Goal: Information Seeking & Learning: Find specific page/section

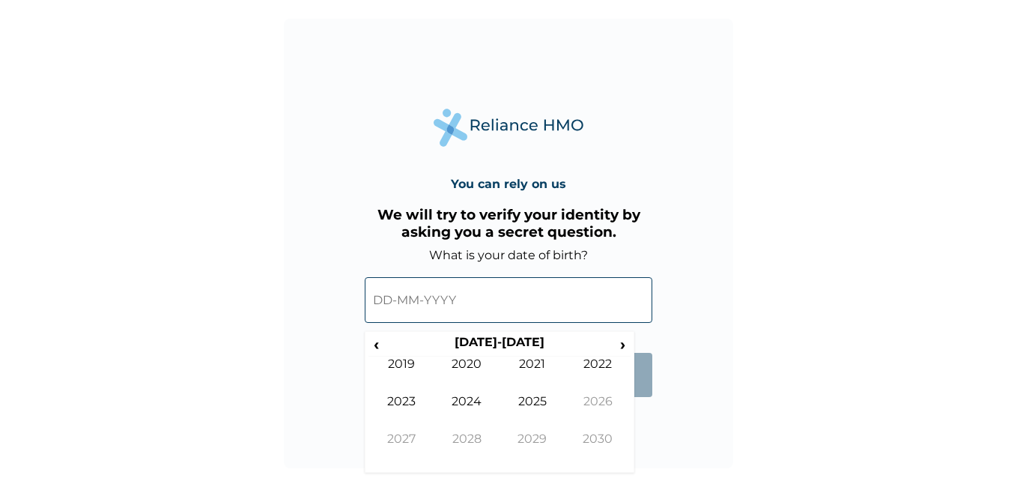
click at [390, 302] on input "text" at bounding box center [509, 300] width 288 height 46
click at [379, 348] on span "‹" at bounding box center [377, 344] width 16 height 19
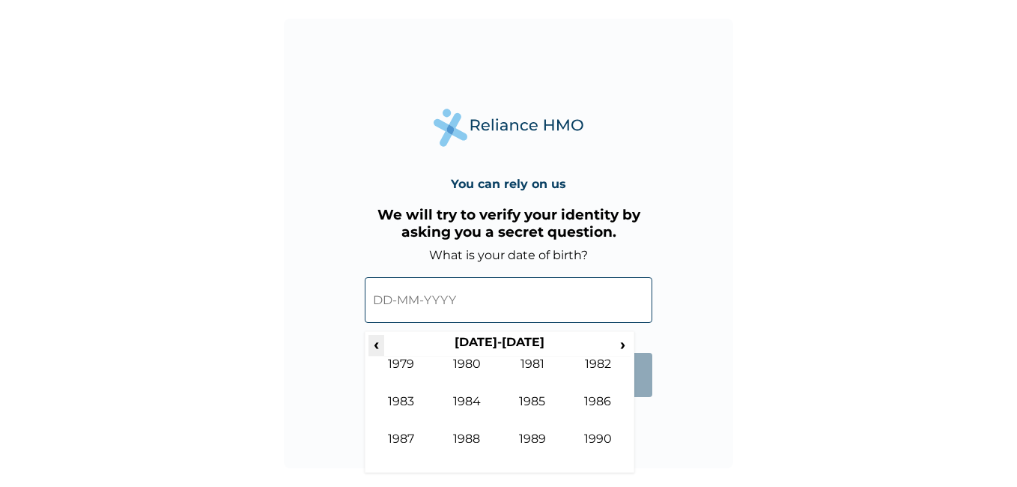
click at [379, 348] on span "‹" at bounding box center [377, 344] width 16 height 19
click at [619, 341] on span "›" at bounding box center [623, 344] width 16 height 19
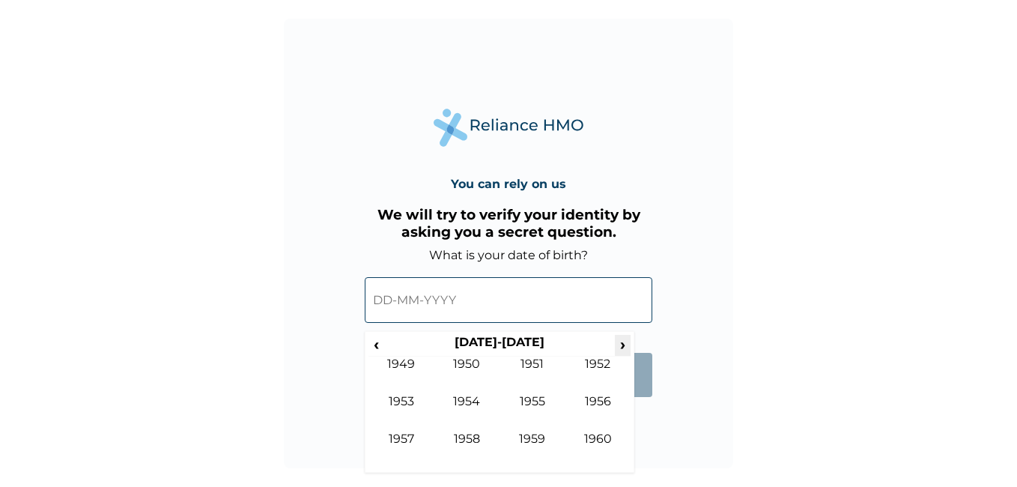
click at [619, 341] on span "›" at bounding box center [623, 344] width 16 height 19
click at [606, 398] on td "1986" at bounding box center [599, 412] width 66 height 37
click at [478, 442] on td "Oct" at bounding box center [468, 450] width 66 height 37
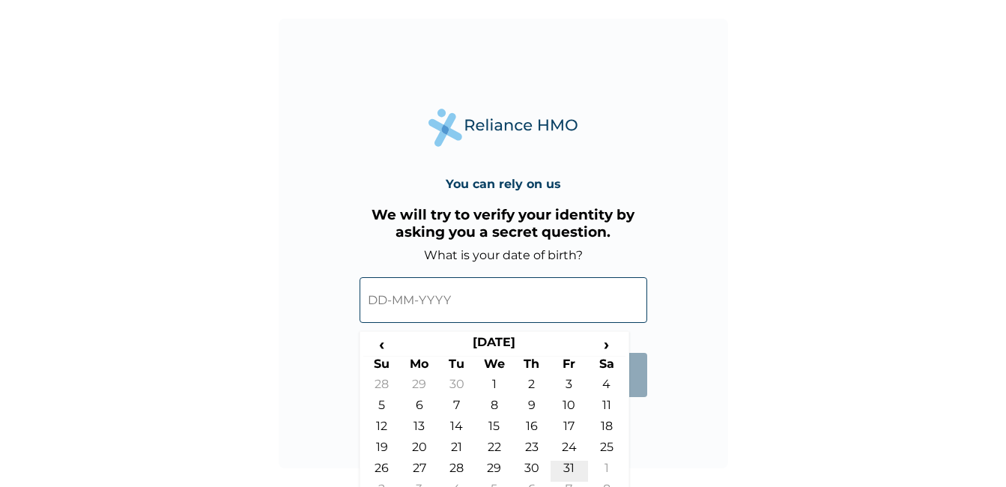
click at [567, 470] on td "31" at bounding box center [569, 471] width 37 height 21
type input "31-10-1986"
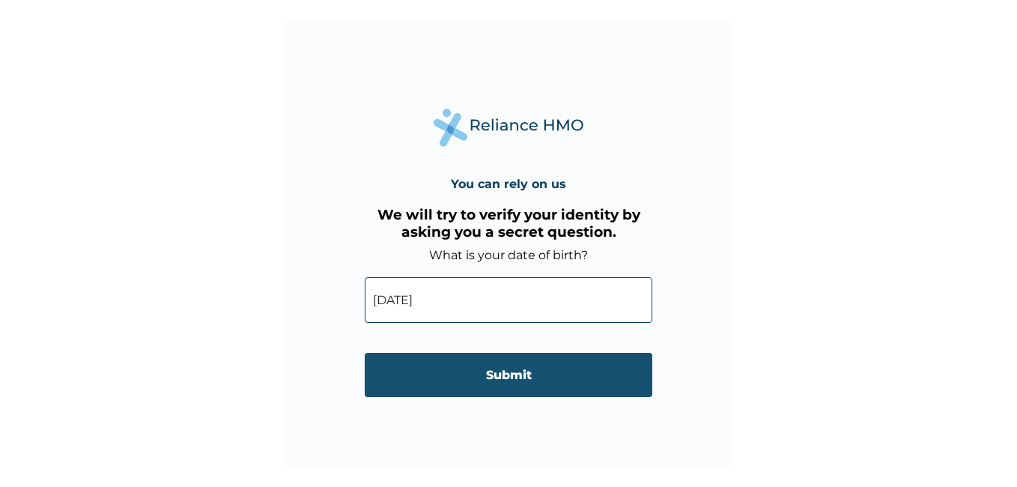
click at [541, 380] on input "Submit" at bounding box center [509, 375] width 288 height 44
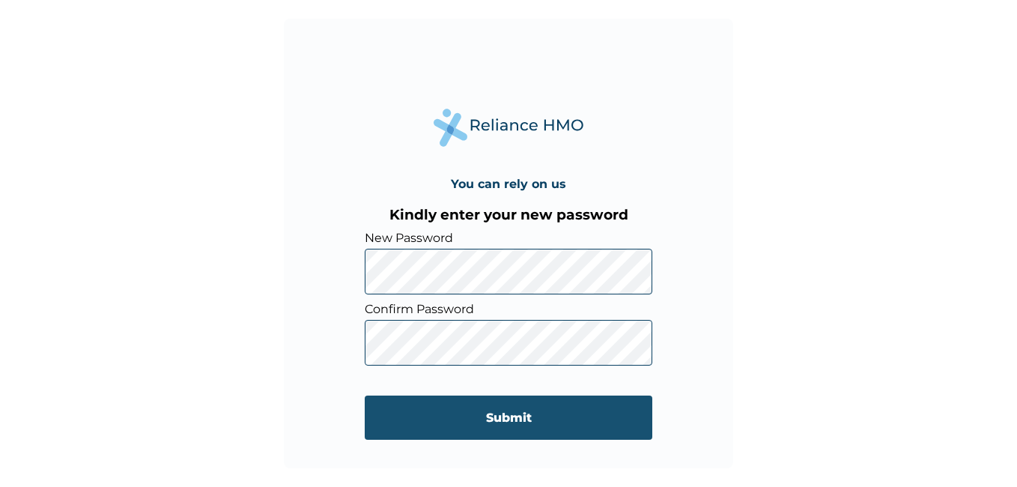
click at [492, 407] on input "Submit" at bounding box center [509, 418] width 288 height 44
click at [516, 423] on input "Submit" at bounding box center [509, 418] width 288 height 44
click at [514, 405] on input "Submit" at bounding box center [509, 418] width 288 height 44
click at [485, 422] on input "Submit" at bounding box center [509, 418] width 288 height 44
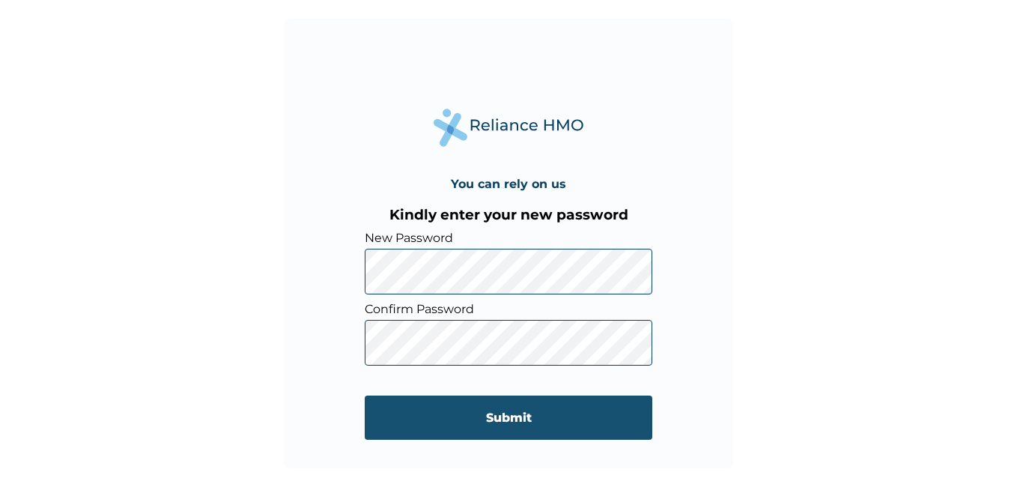
click at [485, 422] on input "Submit" at bounding box center [509, 418] width 288 height 44
click at [365, 396] on input "Submit" at bounding box center [509, 418] width 288 height 44
click at [485, 422] on input "Submit" at bounding box center [509, 418] width 288 height 44
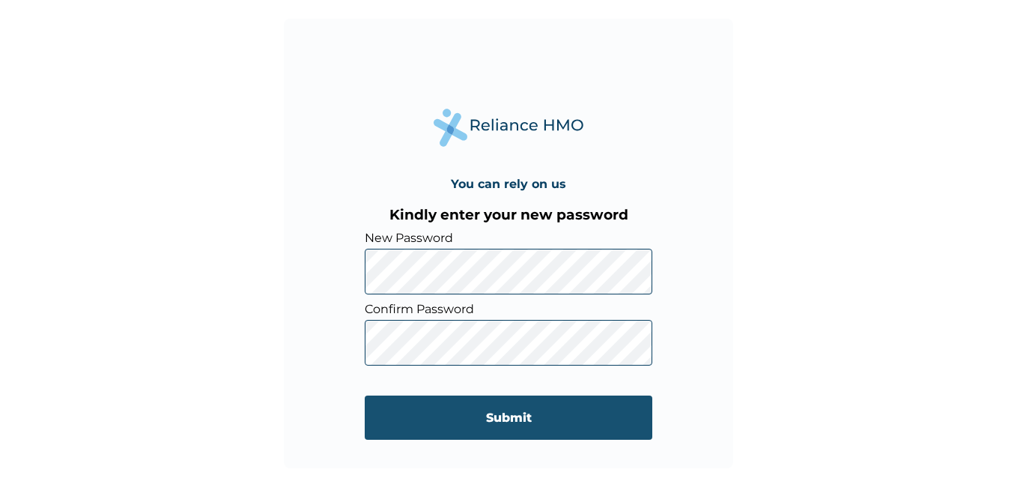
click at [485, 422] on input "Submit" at bounding box center [509, 418] width 288 height 44
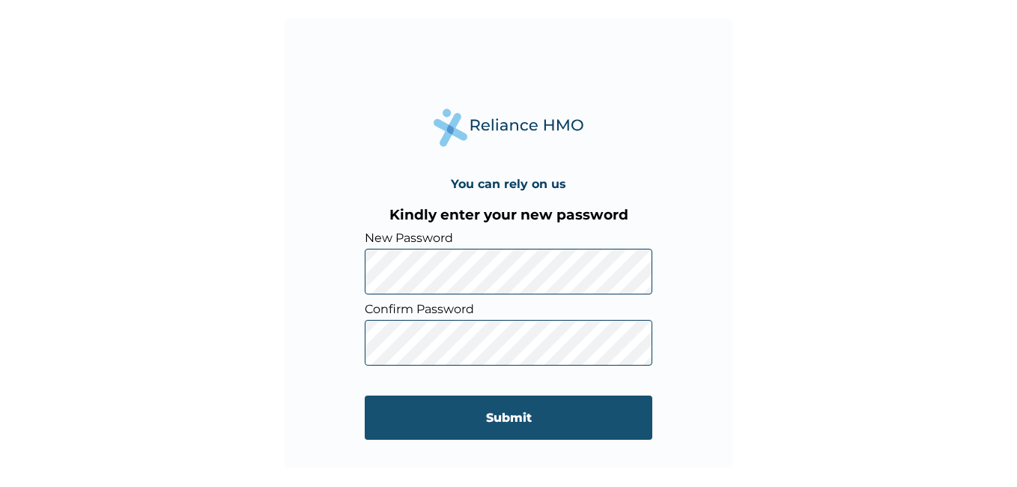
click at [485, 422] on input "Submit" at bounding box center [509, 418] width 288 height 44
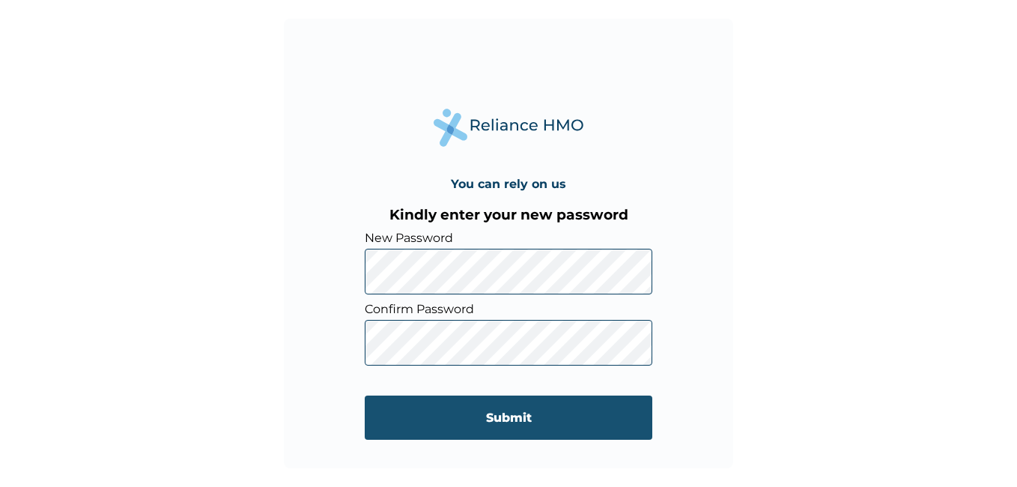
click at [475, 423] on input "Submit" at bounding box center [509, 418] width 288 height 44
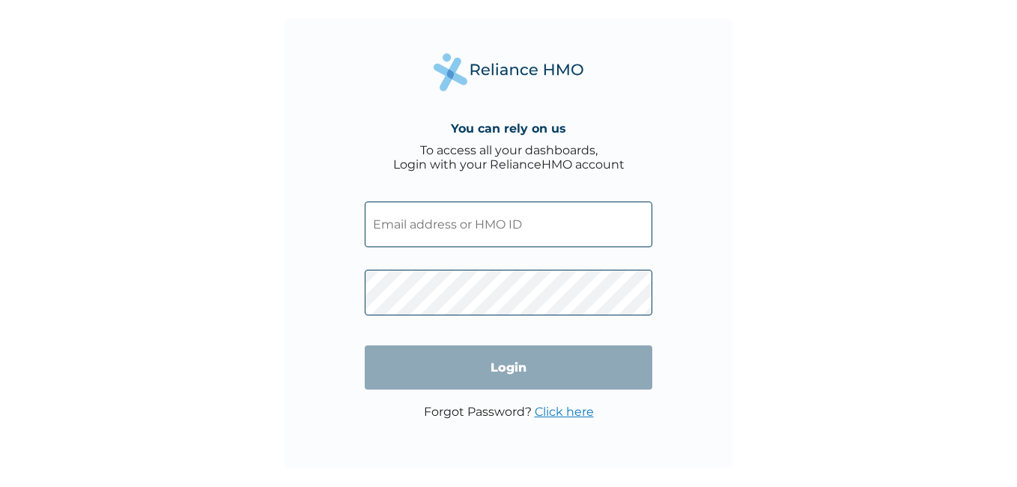
click at [403, 214] on input "text" at bounding box center [509, 225] width 288 height 46
paste input "PRS/10215/A"
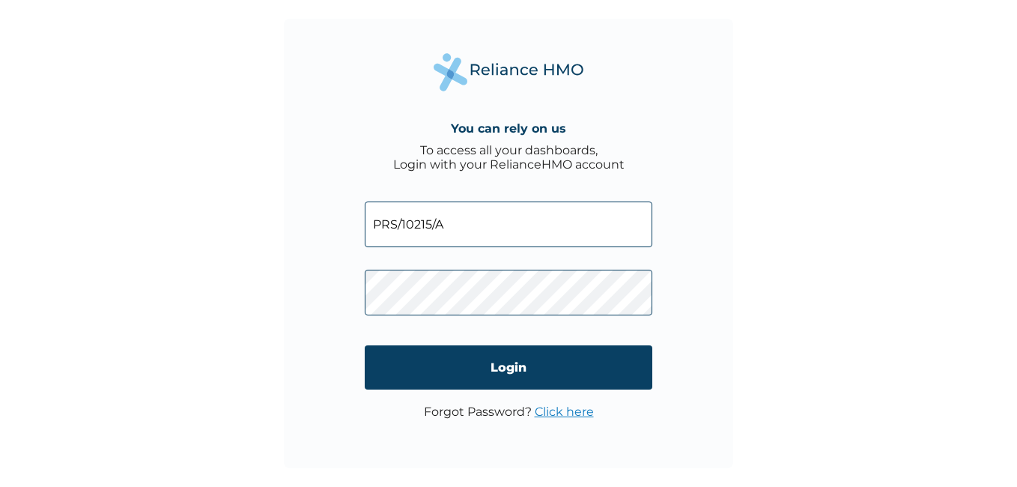
type input "PRS/10215/A"
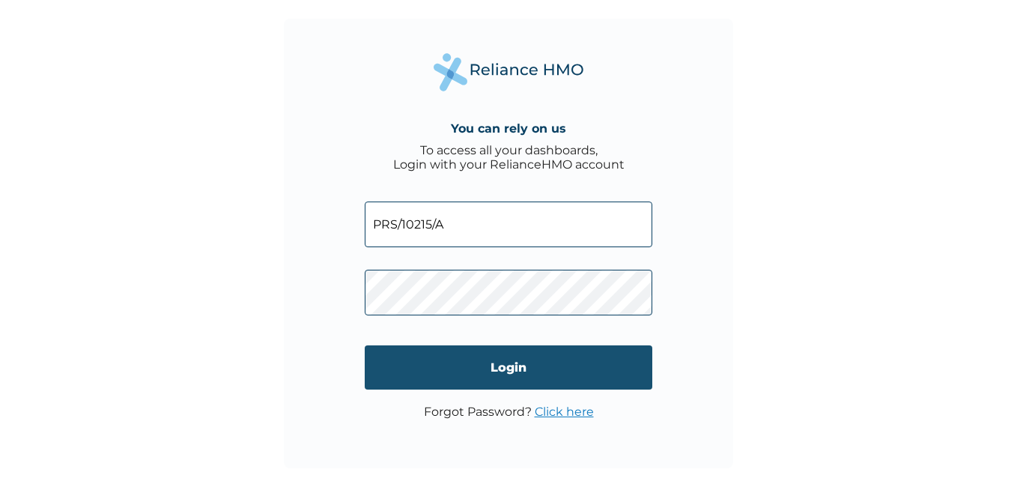
click at [484, 380] on input "Login" at bounding box center [509, 367] width 288 height 44
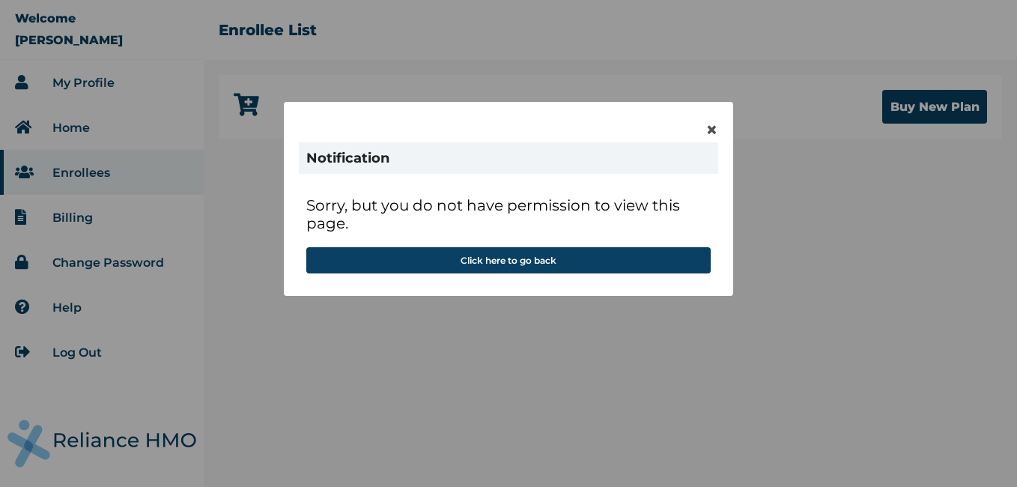
click at [719, 127] on div "× Notification Sorry, but you do not have permission to view this page. Click h…" at bounding box center [508, 199] width 449 height 194
click at [711, 127] on span "×" at bounding box center [712, 129] width 13 height 25
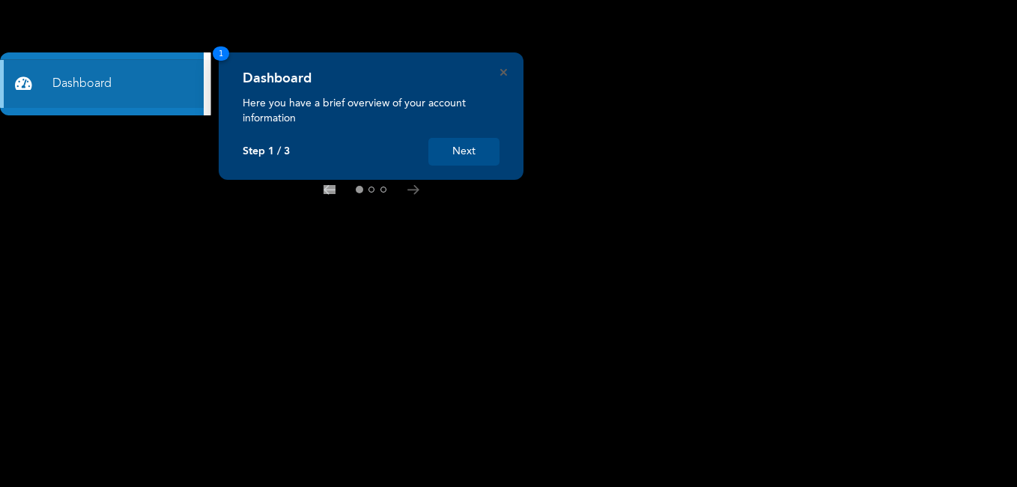
click at [480, 145] on button "Next" at bounding box center [464, 152] width 71 height 28
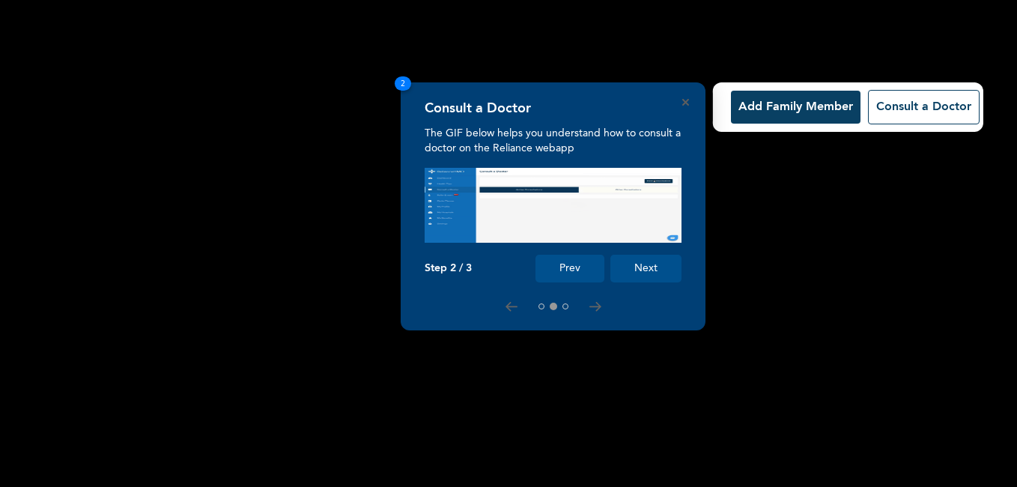
click at [658, 271] on button "Next" at bounding box center [646, 269] width 71 height 28
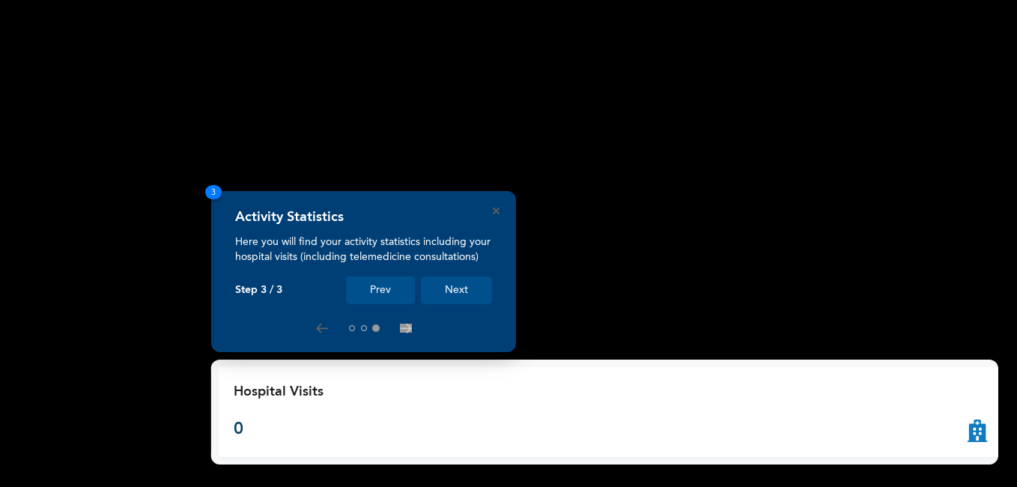
click at [476, 296] on button "Next" at bounding box center [456, 290] width 71 height 28
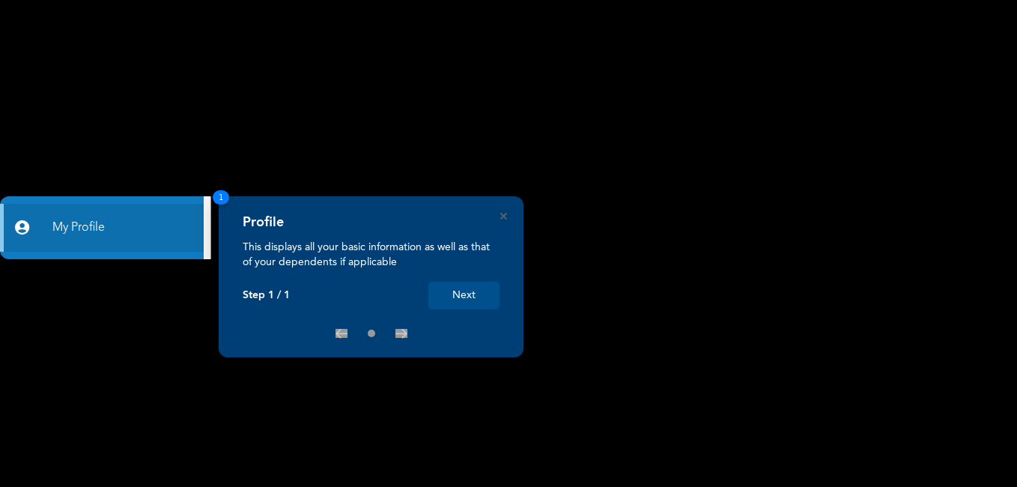
click at [476, 296] on button "Next" at bounding box center [464, 296] width 71 height 28
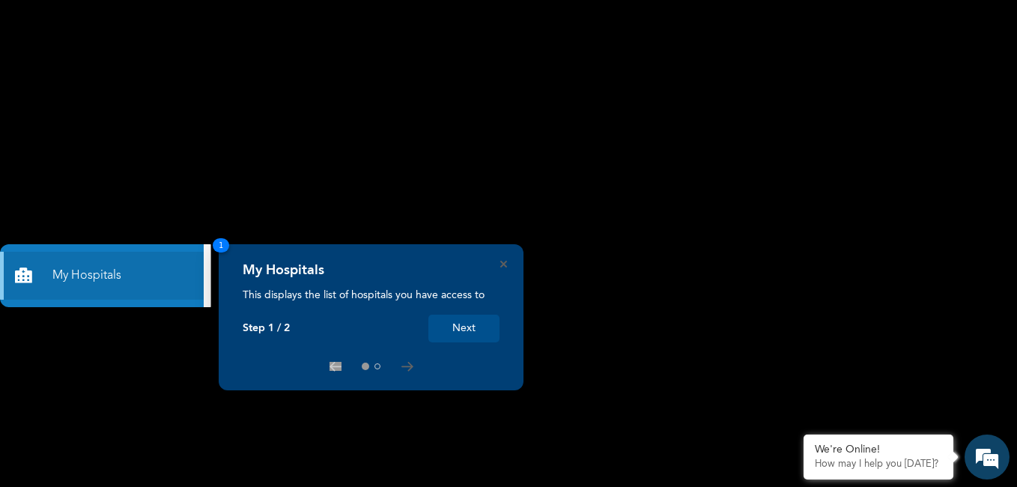
click at [471, 330] on button "Next" at bounding box center [464, 329] width 71 height 28
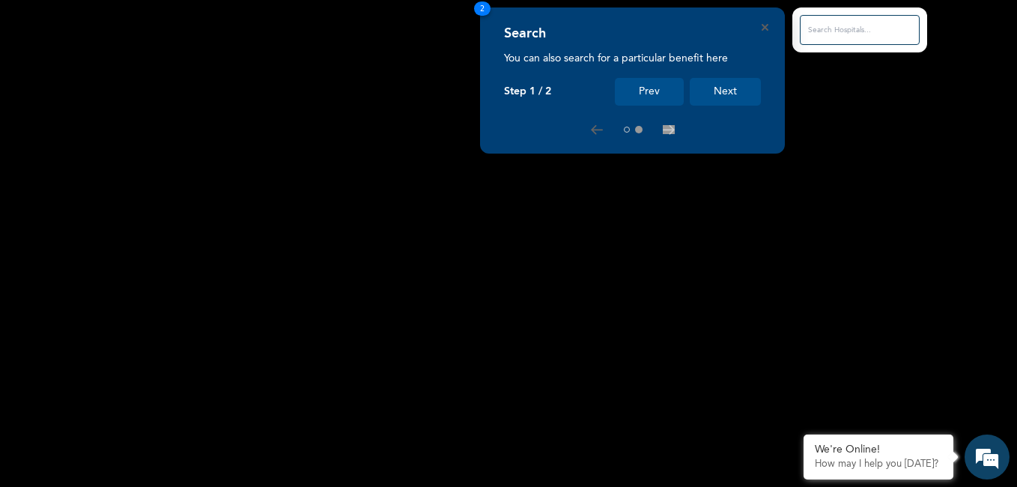
click at [734, 92] on button "Next" at bounding box center [725, 92] width 71 height 28
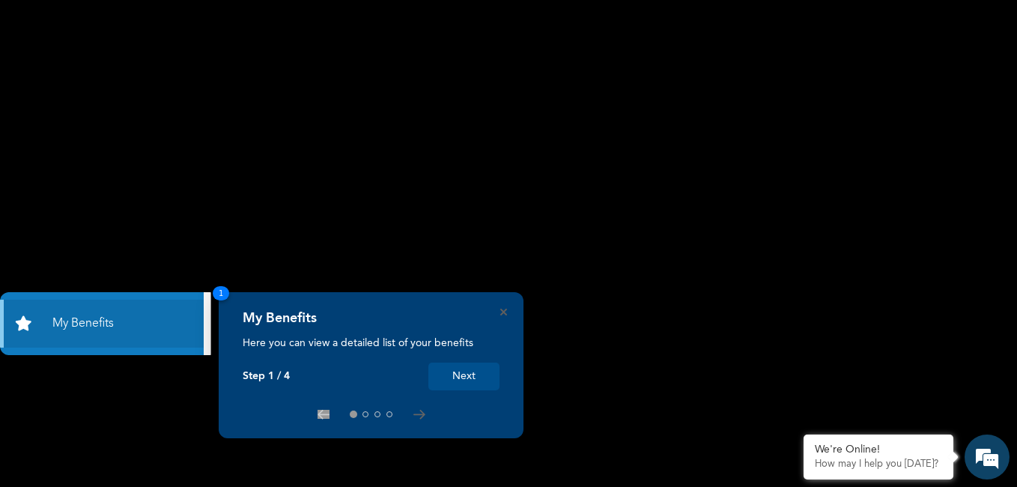
click at [477, 374] on button "Next" at bounding box center [464, 377] width 71 height 28
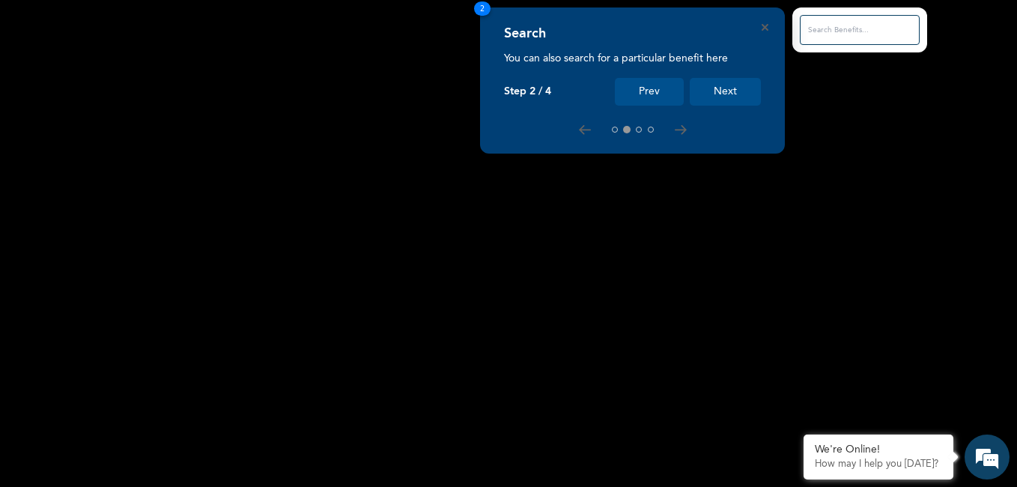
click at [739, 84] on button "Next" at bounding box center [725, 92] width 71 height 28
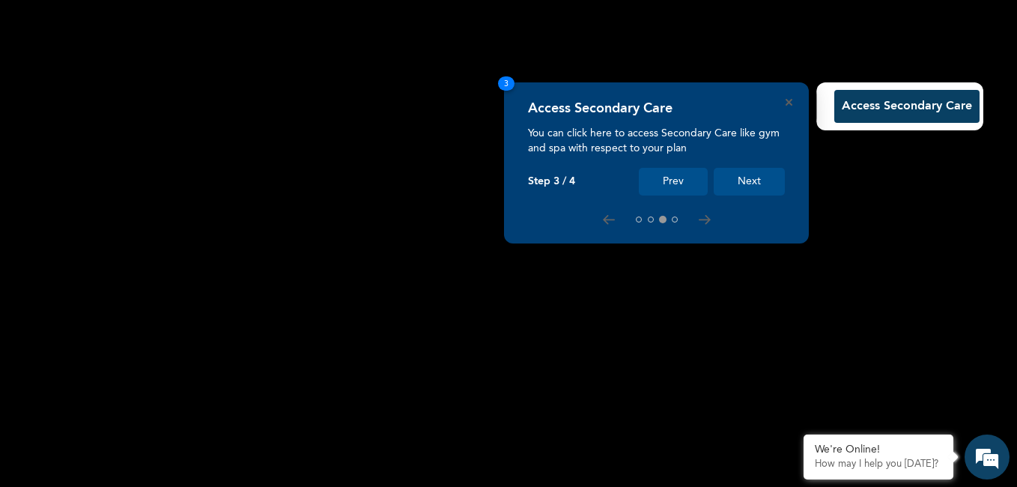
click at [758, 181] on button "Next" at bounding box center [749, 182] width 71 height 28
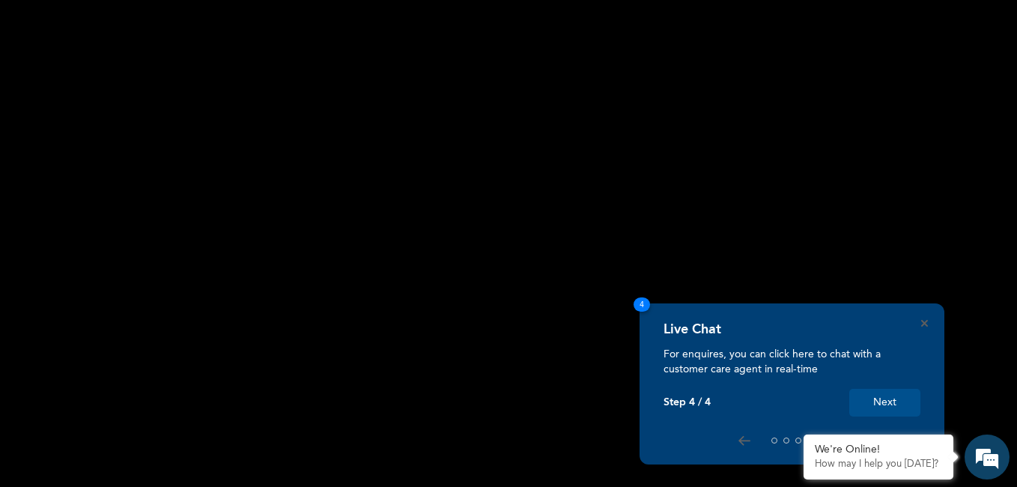
click at [891, 405] on button "Next" at bounding box center [885, 403] width 71 height 28
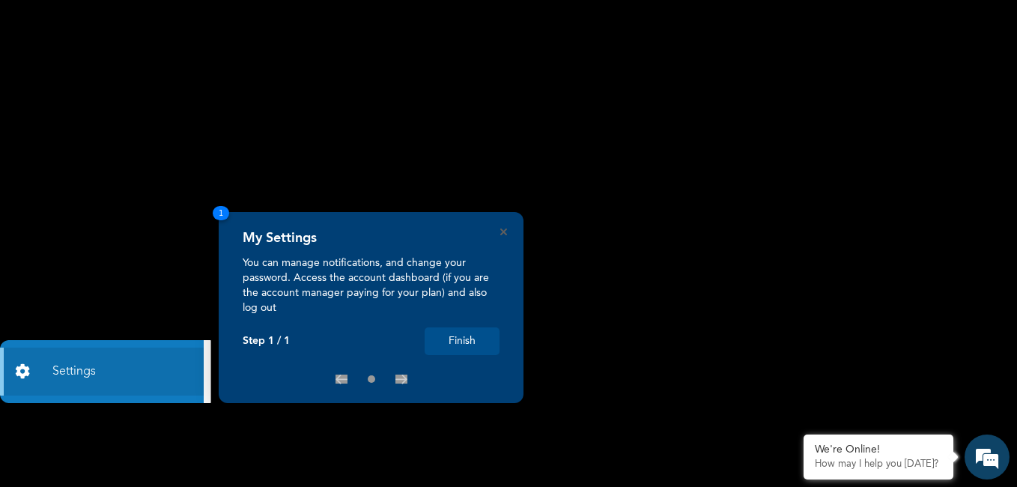
click at [473, 351] on button "Finish" at bounding box center [462, 341] width 75 height 28
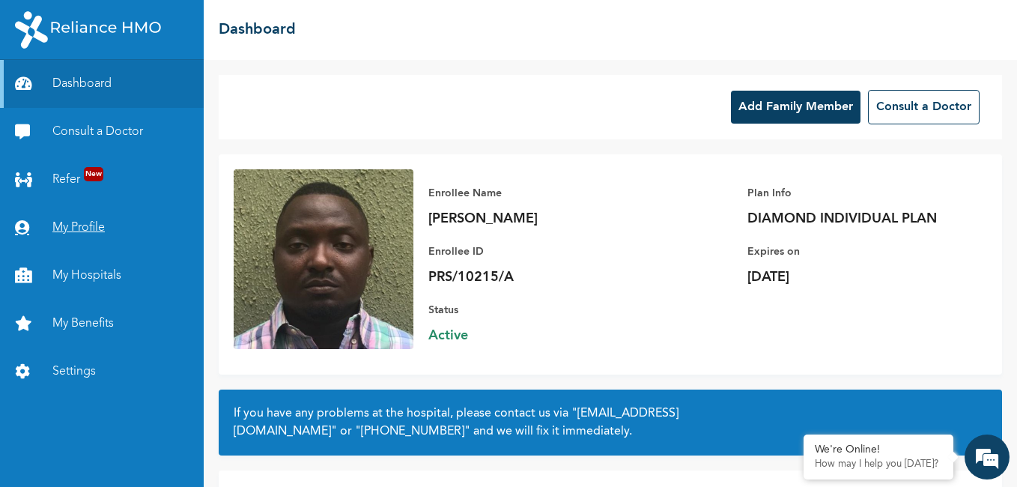
click at [82, 231] on link "My Profile" at bounding box center [102, 228] width 204 height 48
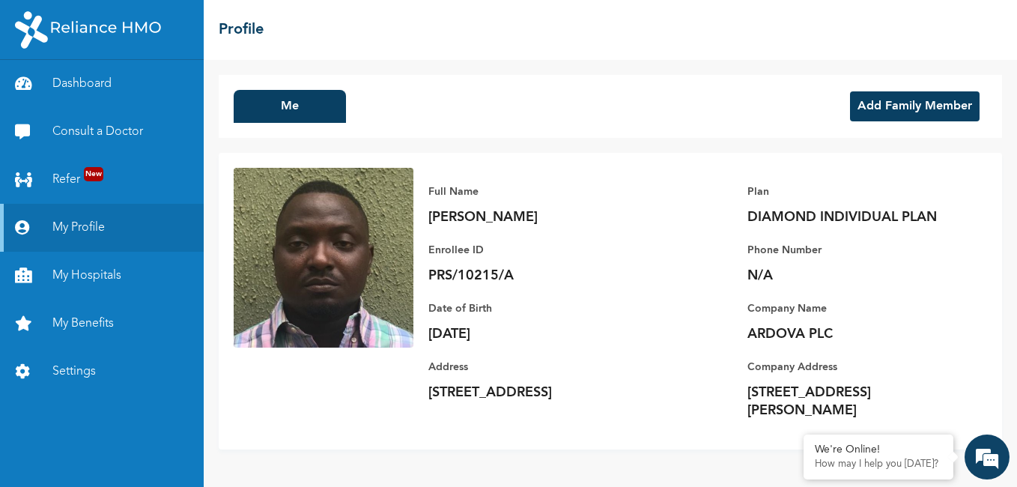
click at [727, 339] on div "Full Name [PERSON_NAME] Enrollee ID PRS/10215/A Plan DIAMOND INDIVIDUAL PLAN Ph…" at bounding box center [701, 301] width 574 height 267
click at [100, 316] on link "My Benefits" at bounding box center [102, 324] width 204 height 48
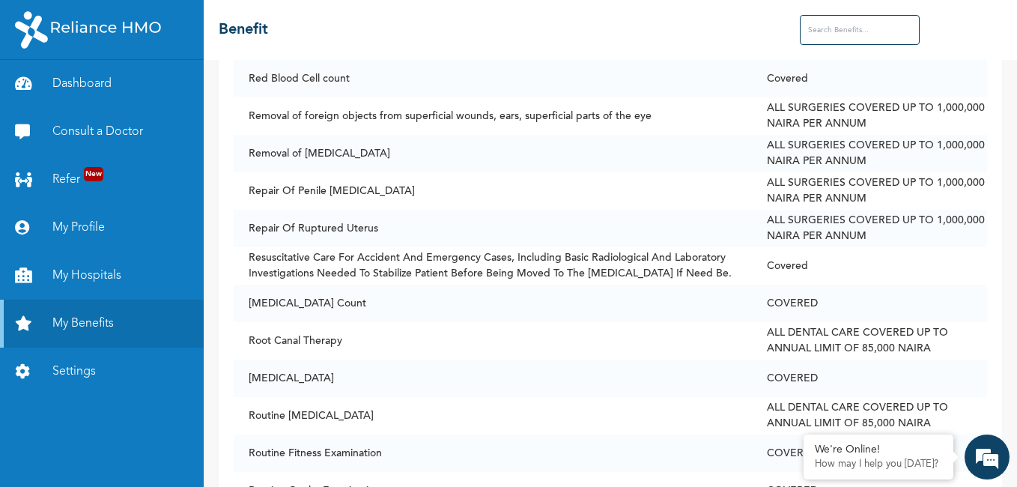
scroll to position [8531, 0]
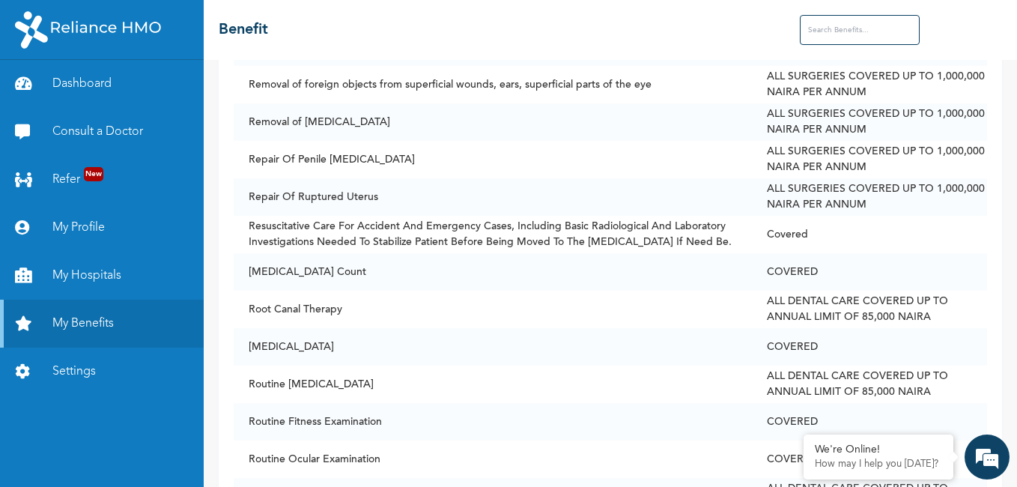
click at [821, 33] on input "text" at bounding box center [860, 30] width 120 height 30
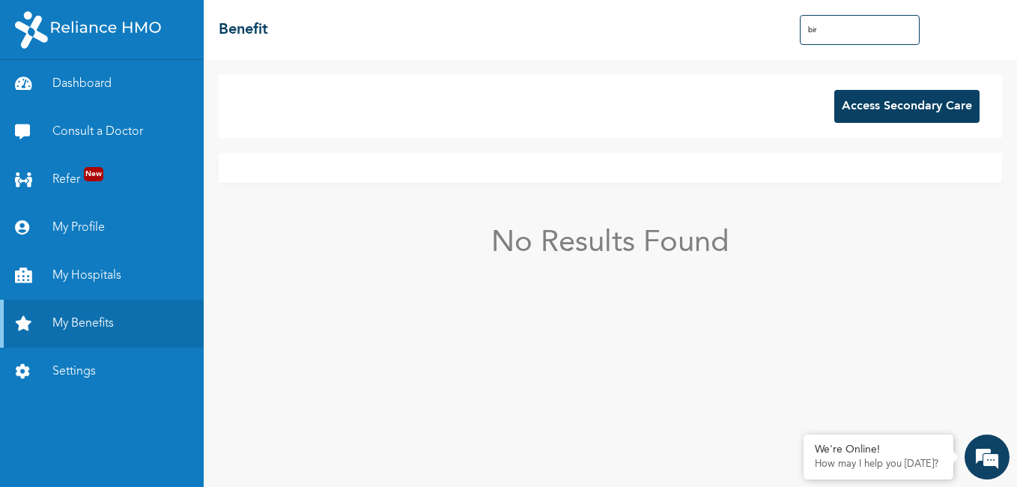
scroll to position [0, 0]
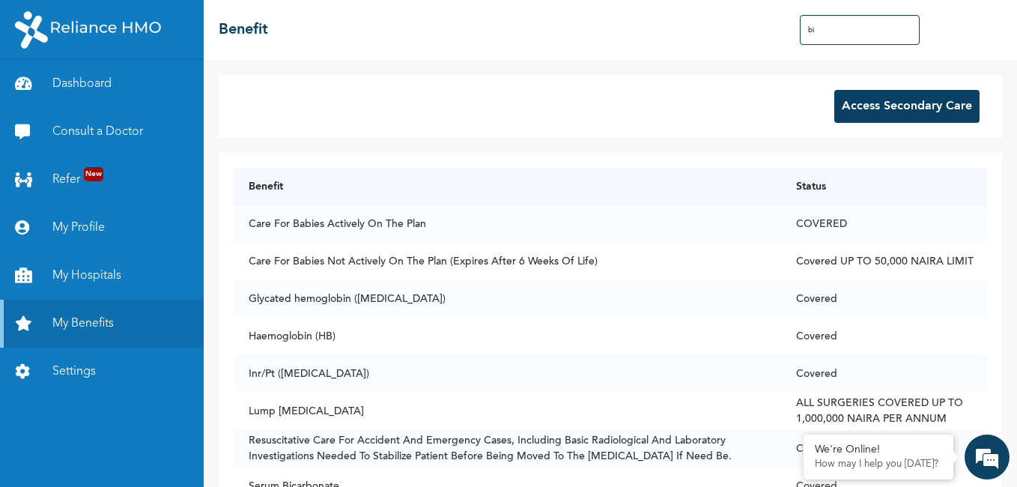
type input "b"
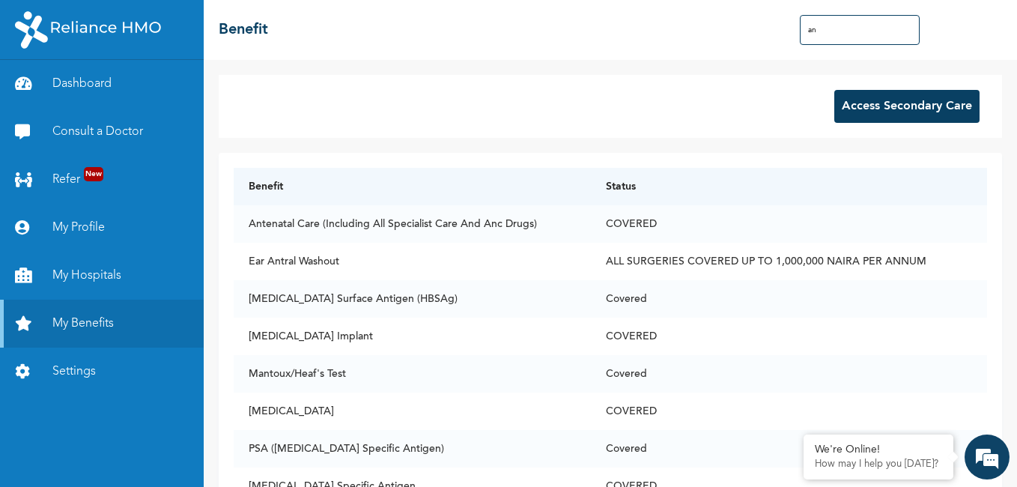
type input "a"
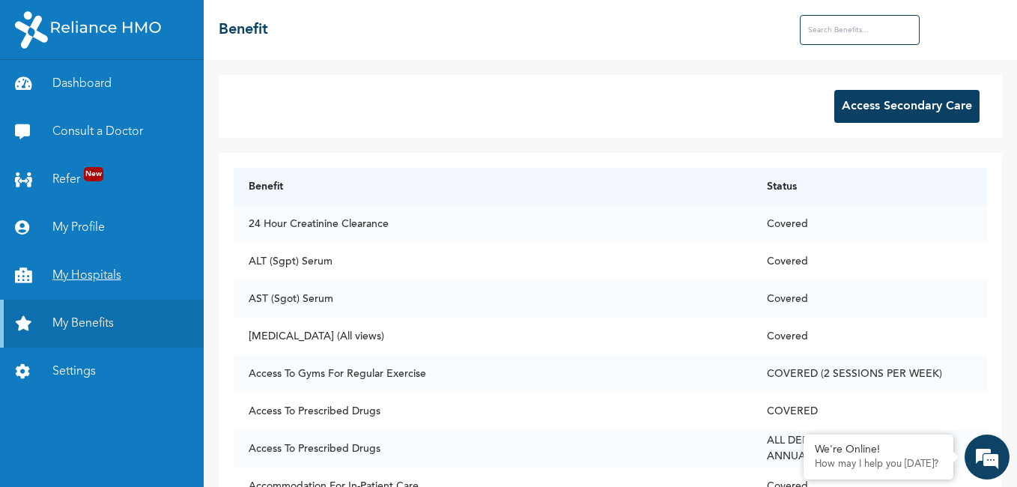
click at [88, 277] on link "My Hospitals" at bounding box center [102, 276] width 204 height 48
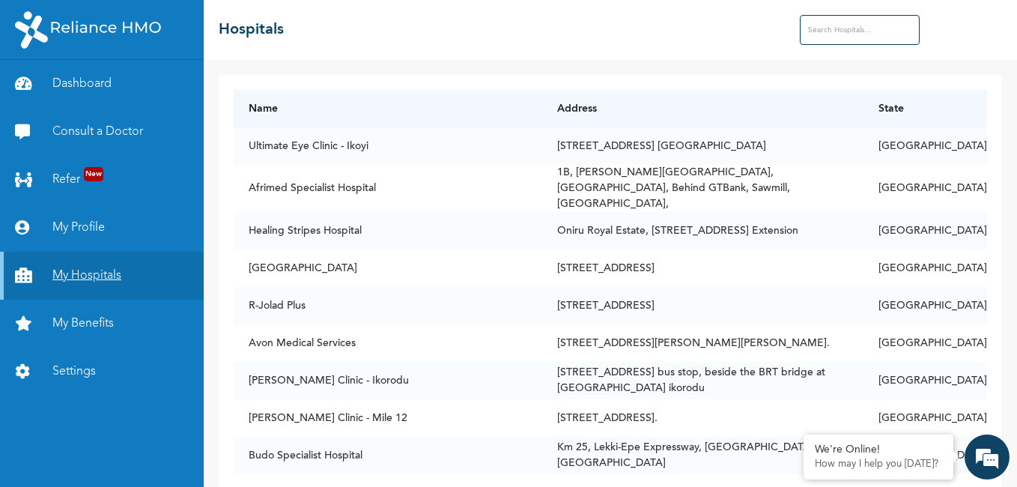
click at [91, 275] on link "My Hospitals" at bounding box center [102, 276] width 204 height 48
click at [832, 28] on input "text" at bounding box center [860, 30] width 120 height 30
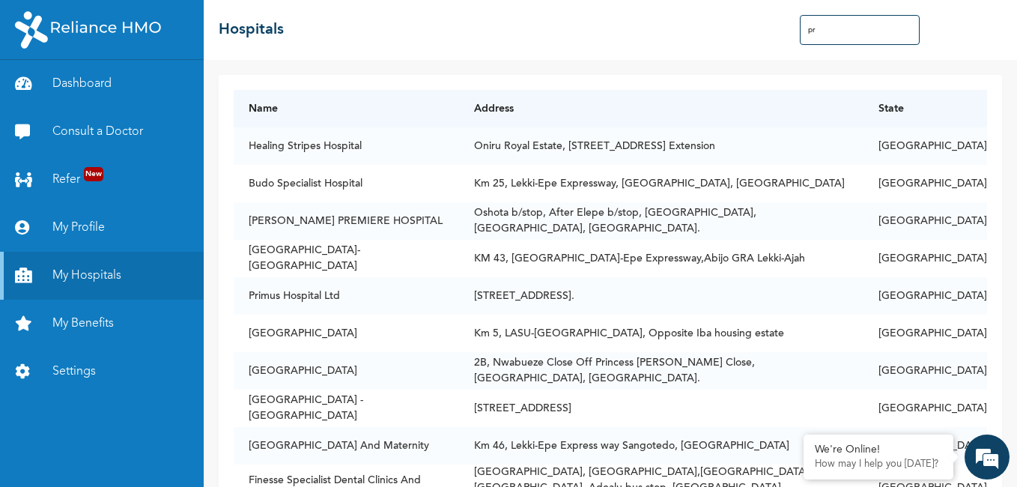
type input "p"
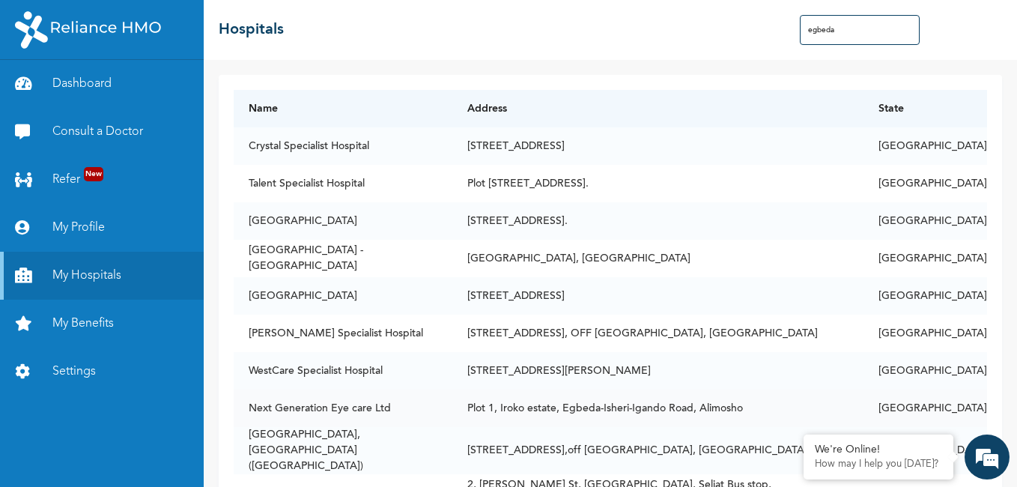
click at [587, 410] on td "Plot 1, Iroko estate, Egbeda-Isheri-Igando Road, Alimosho" at bounding box center [657, 408] width 411 height 37
click at [775, 380] on td "[STREET_ADDRESS][PERSON_NAME]" at bounding box center [657, 370] width 411 height 37
click at [834, 34] on input "egbeda" at bounding box center [860, 30] width 120 height 30
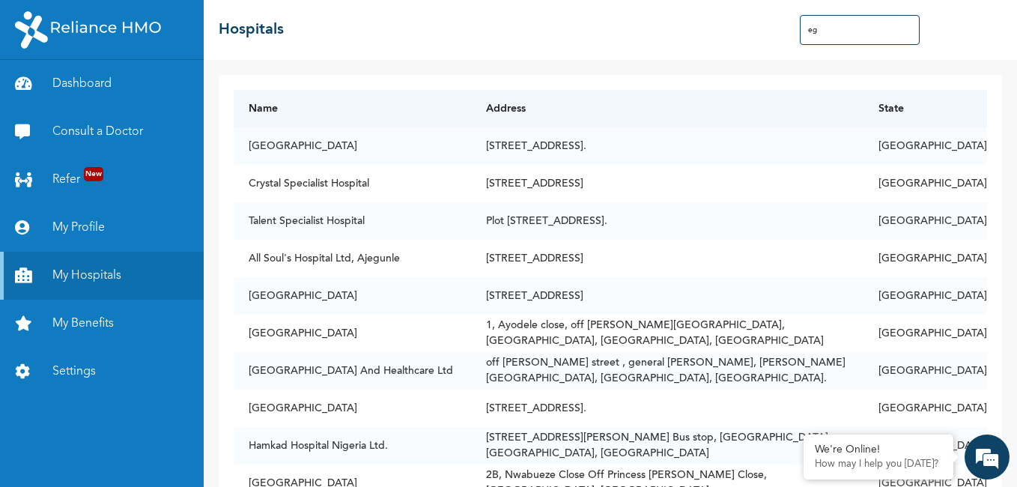
type input "e"
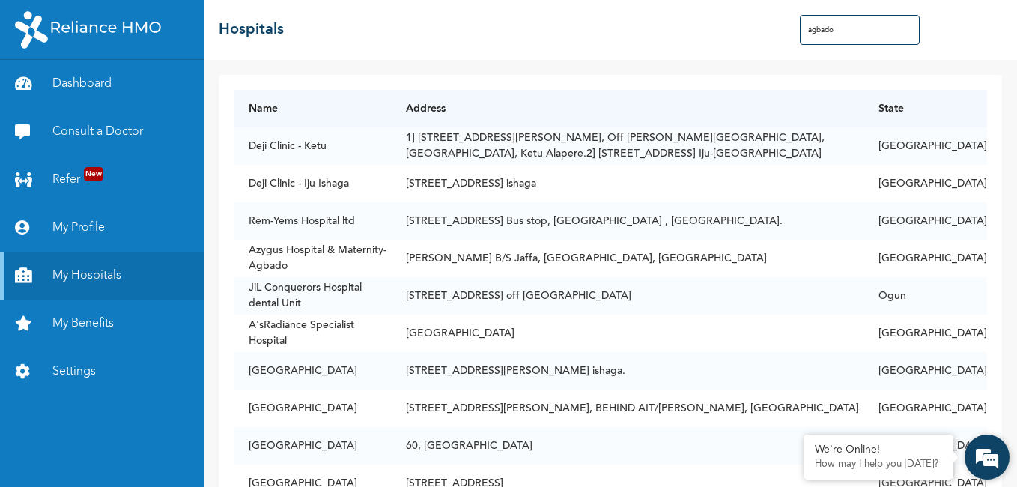
type input "agbado"
click at [1009, 477] on div "We're Online! How may I help you [DATE]?" at bounding box center [987, 457] width 45 height 45
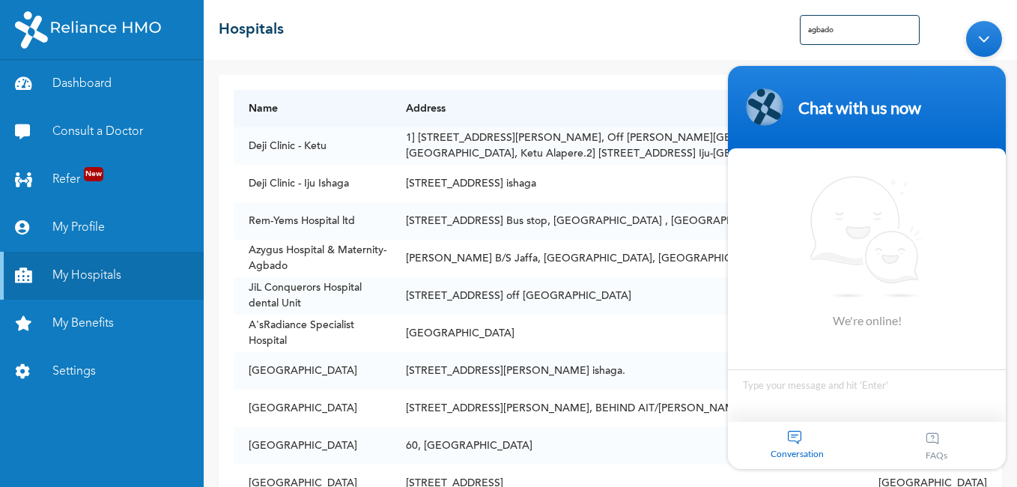
click at [1009, 471] on body "Chat with us now We're online! Conversation FAQs" at bounding box center [867, 244] width 293 height 463
drag, startPoint x: 1730, startPoint y: 490, endPoint x: 1009, endPoint y: 475, distance: 720.8
click at [1009, 476] on html "Chat with us now We're online! Conversation FAQs" at bounding box center [867, 244] width 293 height 463
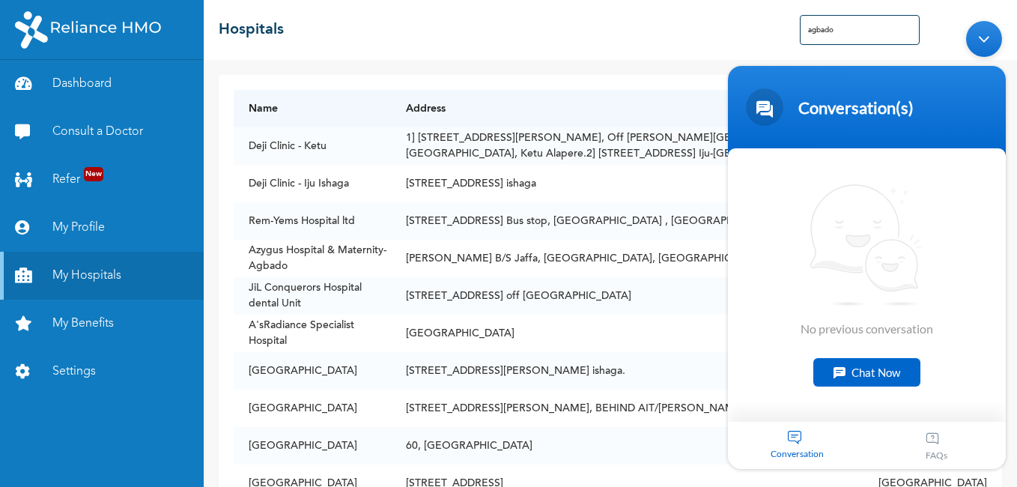
click at [544, 56] on div "☰ Hospitals agbado" at bounding box center [611, 30] width 814 height 60
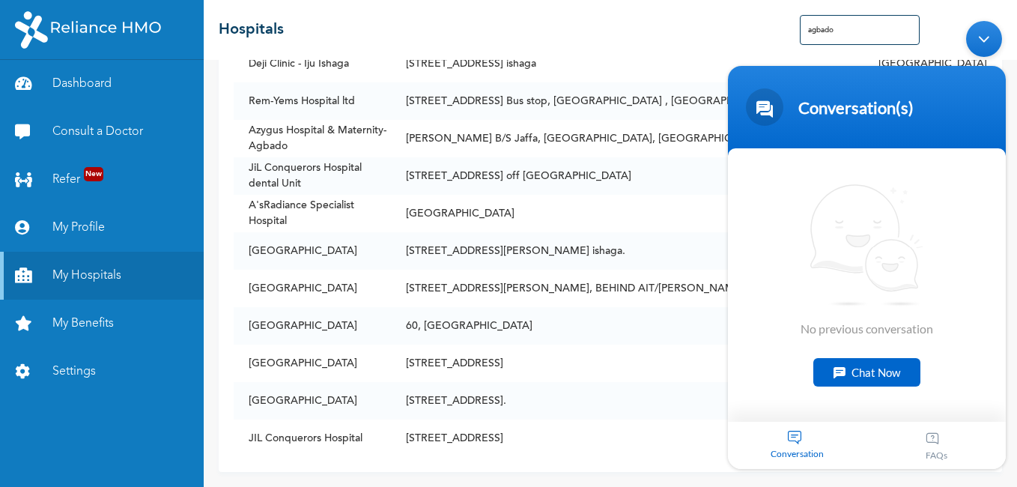
scroll to position [131, 0]
click at [608, 270] on td "[STREET_ADDRESS][PERSON_NAME], BEHIND AIT/[PERSON_NAME], [GEOGRAPHIC_DATA]" at bounding box center [627, 288] width 473 height 37
click at [663, 49] on div "☰ Hospitals agbado" at bounding box center [611, 30] width 814 height 60
click at [78, 145] on link "Consult a Doctor" at bounding box center [102, 132] width 204 height 48
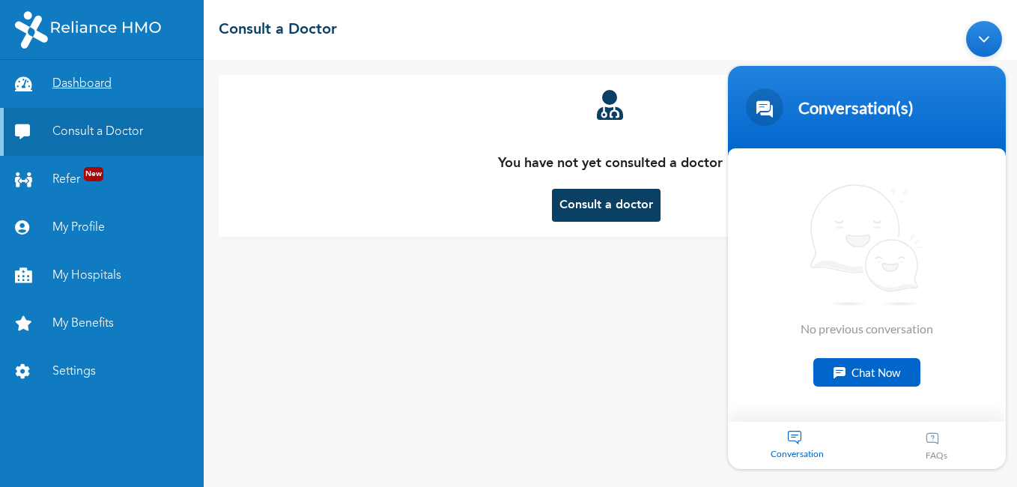
click at [75, 81] on link "Dashboard" at bounding box center [102, 84] width 204 height 48
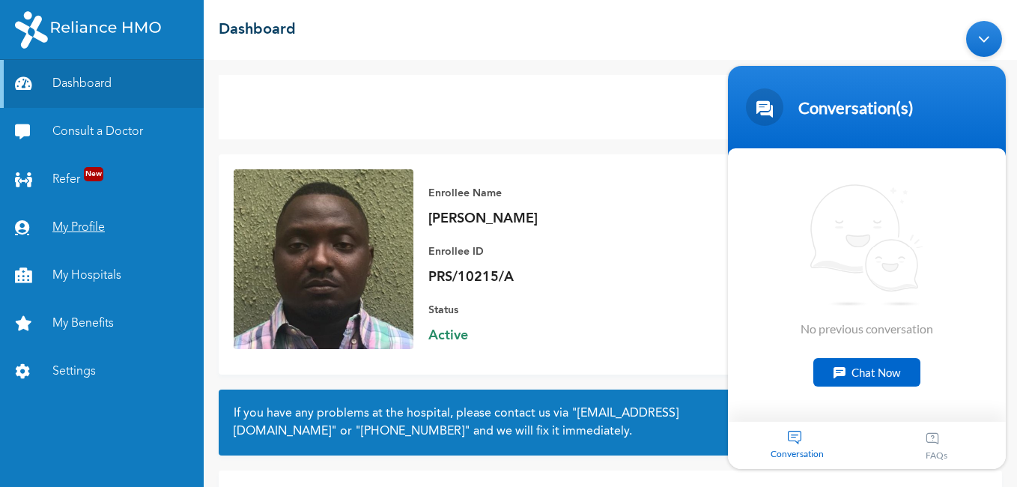
click at [82, 222] on link "My Profile" at bounding box center [102, 228] width 204 height 48
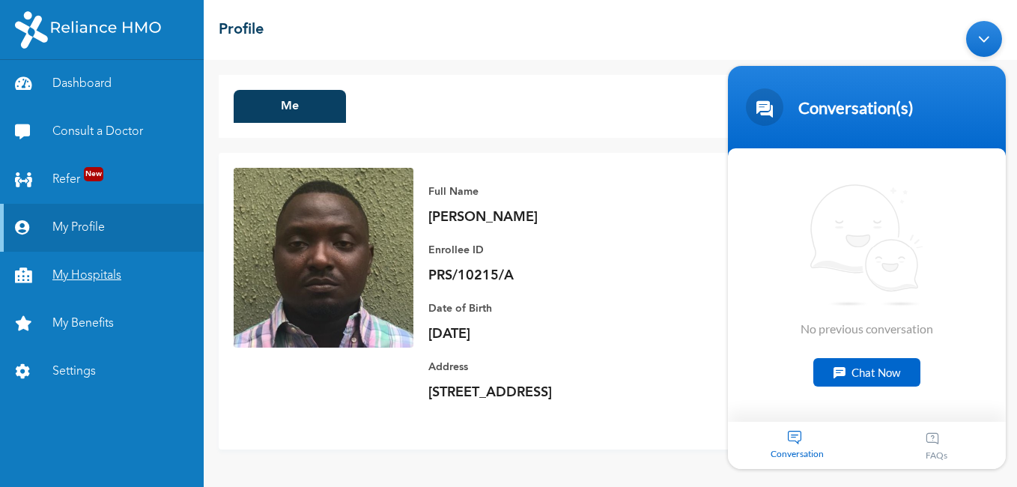
click at [77, 279] on link "My Hospitals" at bounding box center [102, 276] width 204 height 48
